Goal: Task Accomplishment & Management: Use online tool/utility

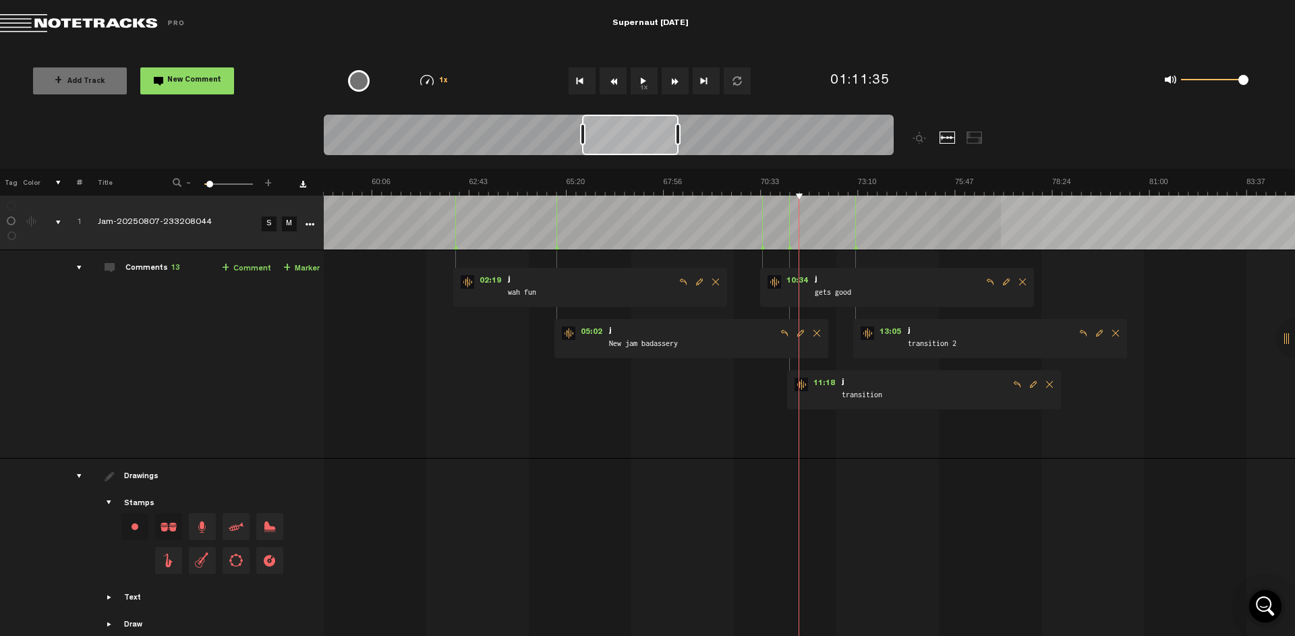
scroll to position [0, 2186]
click at [766, 40] on md-toolbar "Exit Project Supernaut [DATE]" at bounding box center [647, 23] width 1295 height 47
drag, startPoint x: 1241, startPoint y: 80, endPoint x: 1229, endPoint y: 82, distance: 12.3
click at [1229, 82] on span at bounding box center [1229, 80] width 10 height 10
drag, startPoint x: 1230, startPoint y: 82, endPoint x: 1217, endPoint y: 81, distance: 13.5
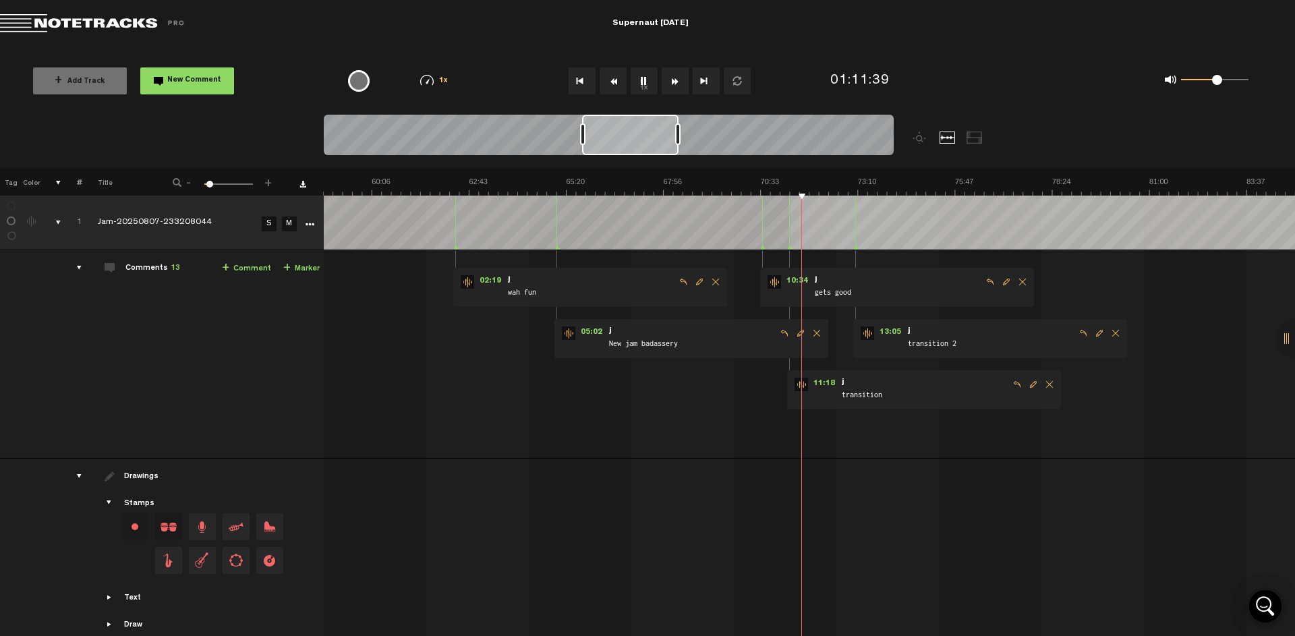
click at [1217, 81] on span at bounding box center [1217, 80] width 10 height 10
click at [968, 20] on md-toolbar "Exit Project Supernaut [DATE]" at bounding box center [647, 23] width 1295 height 47
click at [524, 17] on md-toolbar "Exit Project Supernaut [DATE]" at bounding box center [647, 23] width 1295 height 47
click at [807, 279] on span "10:34" at bounding box center [797, 281] width 32 height 13
click at [1218, 80] on span at bounding box center [1218, 80] width 10 height 10
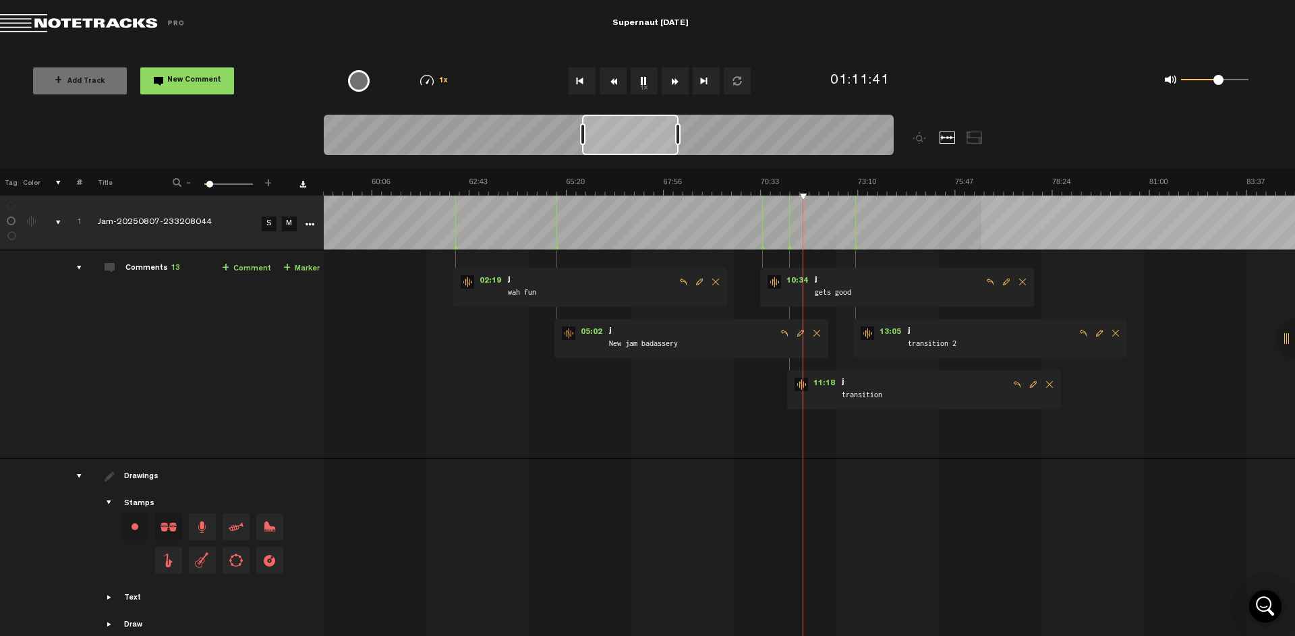
click at [525, 49] on div "+ Add Track New Comment 1x 0.25x 0.5x 0.75x 1x 1.25x 1.5x 1.75x 2x Frequently U…" at bounding box center [647, 80] width 1295 height 67
click at [645, 84] on button "1x" at bounding box center [644, 80] width 27 height 27
click at [452, 26] on md-toolbar "Exit Project Supernaut [DATE]" at bounding box center [647, 23] width 1295 height 47
drag, startPoint x: 1217, startPoint y: 82, endPoint x: 1208, endPoint y: 87, distance: 10.3
click at [1208, 82] on div "0 1 0.39 0" at bounding box center [1214, 80] width 67 height 3
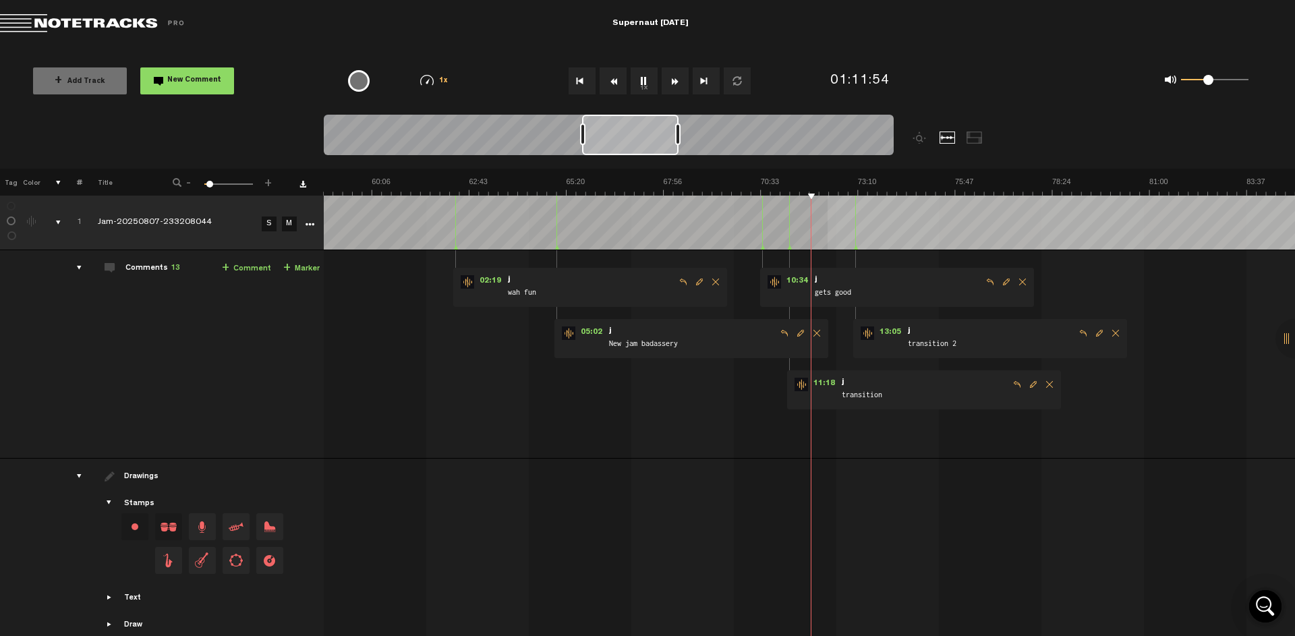
click at [826, 186] on img at bounding box center [566, 186] width 4859 height 19
click at [841, 186] on img at bounding box center [566, 186] width 4859 height 19
click at [850, 187] on img at bounding box center [566, 186] width 4859 height 19
click at [854, 187] on img at bounding box center [566, 186] width 4859 height 19
click at [897, 336] on span "13:05" at bounding box center [890, 332] width 32 height 13
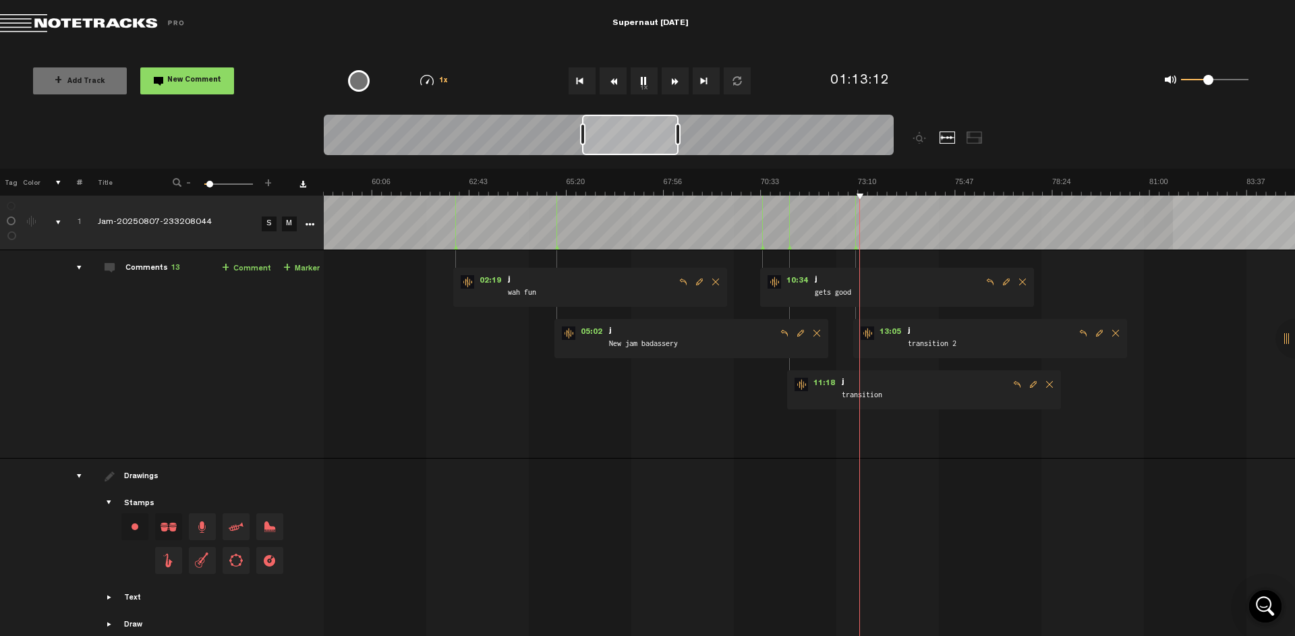
drag, startPoint x: 1210, startPoint y: 82, endPoint x: 1208, endPoint y: 94, distance: 13.0
click at [1208, 94] on div "0 1 0.39 0" at bounding box center [1126, 80] width 296 height 39
click at [1036, 69] on div "0 1 0.39 0" at bounding box center [1126, 80] width 296 height 39
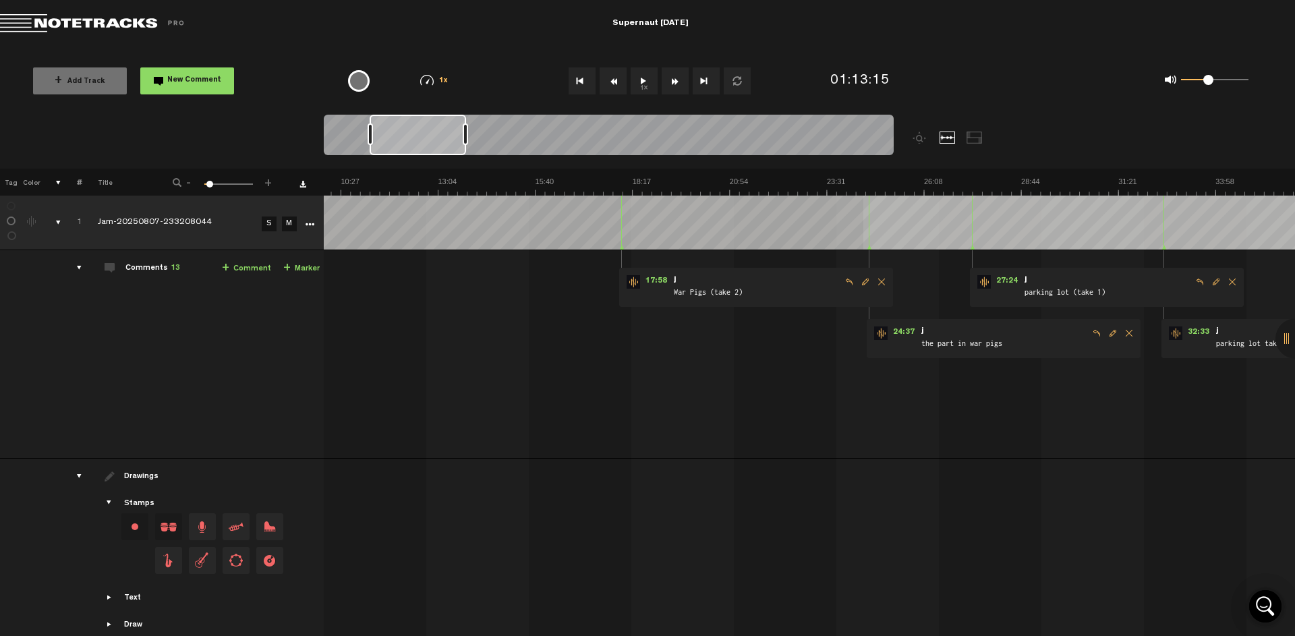
scroll to position [0, 403]
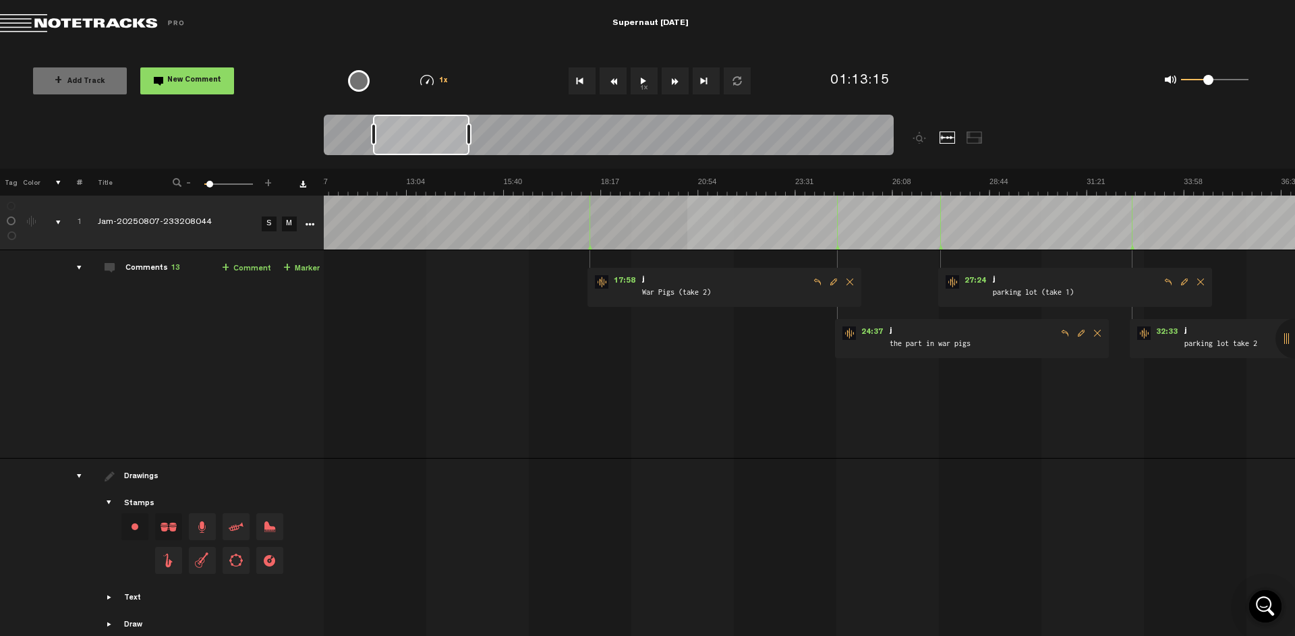
click at [672, 293] on span "War Pigs (take 2)" at bounding box center [725, 293] width 169 height 15
click at [628, 280] on span "17:58" at bounding box center [624, 281] width 32 height 13
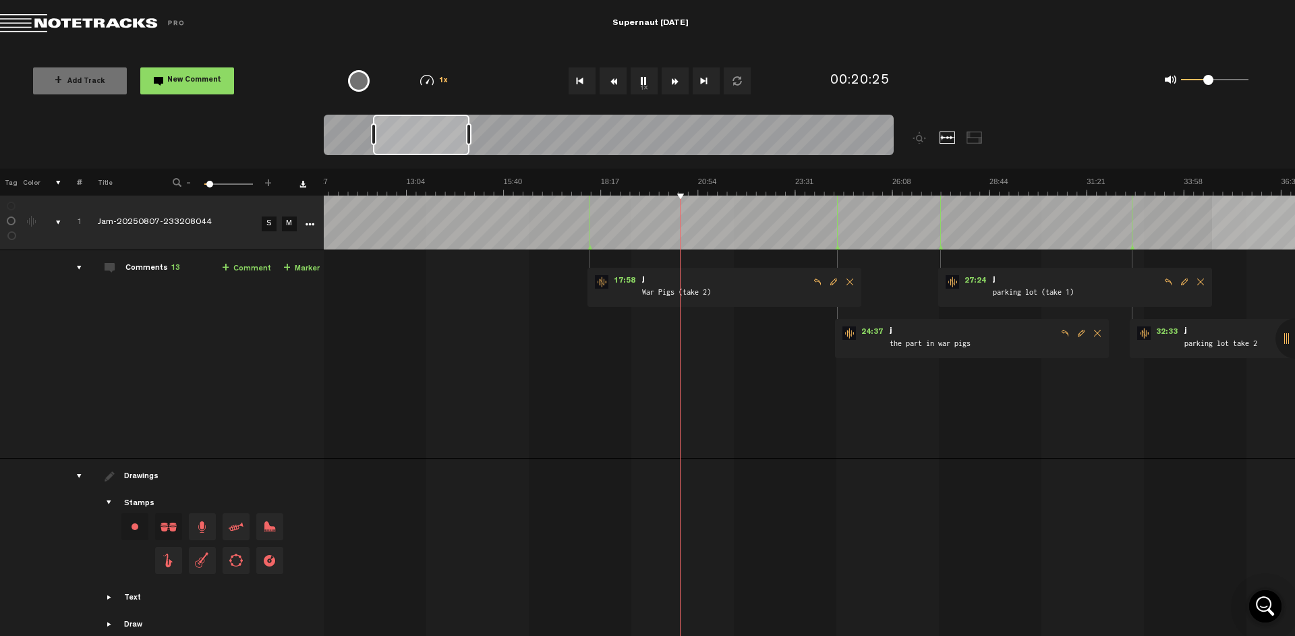
click at [1103, 63] on div "0 1 0.39 0" at bounding box center [1126, 80] width 296 height 39
drag, startPoint x: 1209, startPoint y: 80, endPoint x: 1210, endPoint y: 90, distance: 9.5
click at [1210, 82] on div "0 1 0.43 0" at bounding box center [1214, 80] width 67 height 3
click at [852, 30] on md-toolbar "Exit Project Supernaut [DATE]" at bounding box center [647, 23] width 1295 height 47
click at [645, 80] on button "1x" at bounding box center [644, 80] width 27 height 27
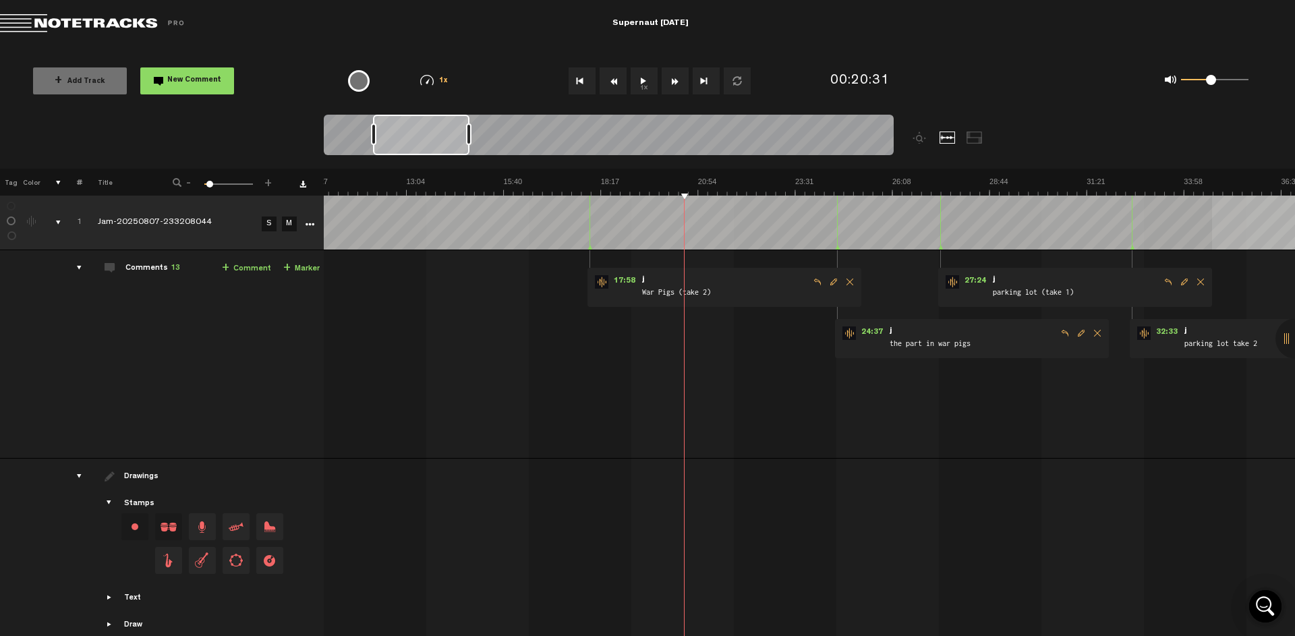
click at [653, 85] on button "1x" at bounding box center [644, 80] width 27 height 27
drag, startPoint x: 1212, startPoint y: 84, endPoint x: 1221, endPoint y: 85, distance: 8.1
click at [1217, 84] on span at bounding box center [1217, 80] width 10 height 10
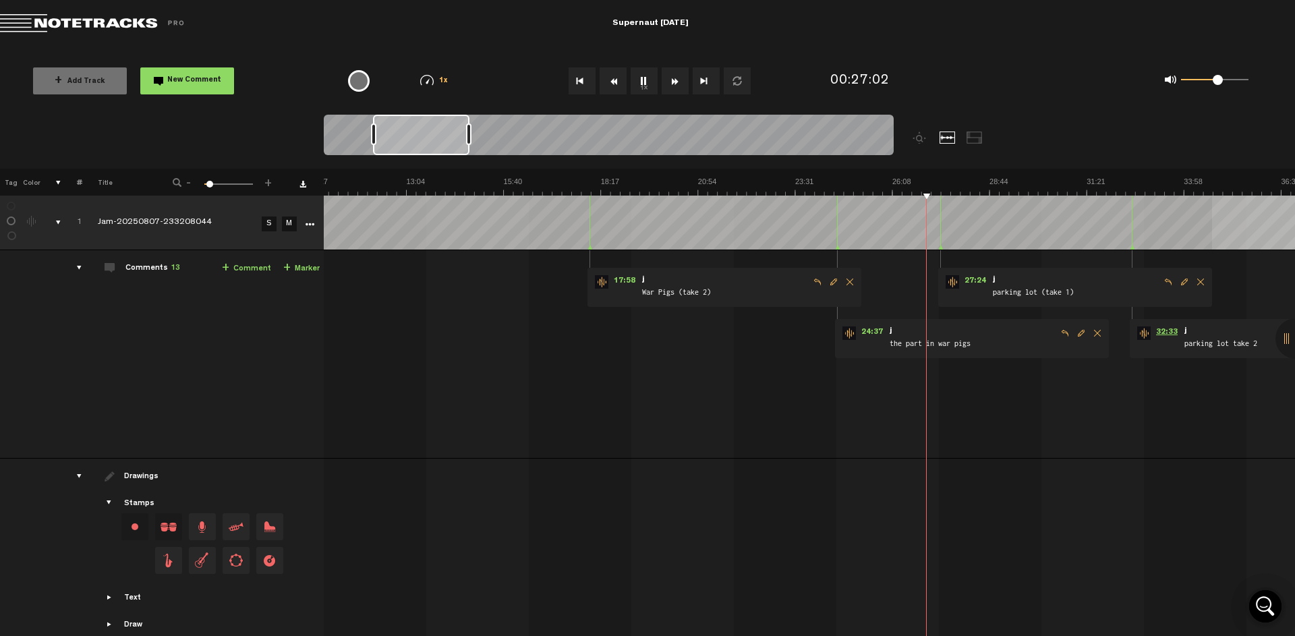
click at [1170, 331] on span "32:33" at bounding box center [1166, 332] width 32 height 13
drag, startPoint x: 1214, startPoint y: 80, endPoint x: 1206, endPoint y: 82, distance: 8.3
click at [1206, 82] on span at bounding box center [1206, 80] width 10 height 10
click at [959, 70] on div "00:32:38" at bounding box center [901, 81] width 153 height 40
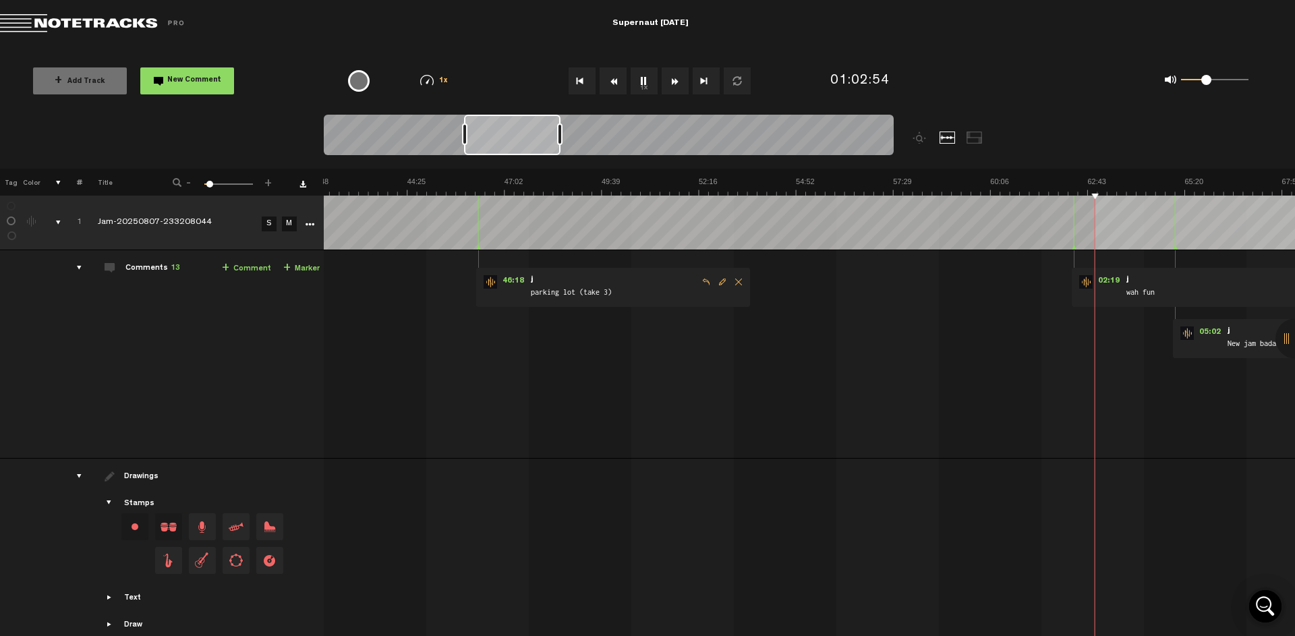
scroll to position [0, 1568]
click at [649, 84] on button "1x" at bounding box center [644, 80] width 27 height 27
